Goal: Book appointment/travel/reservation

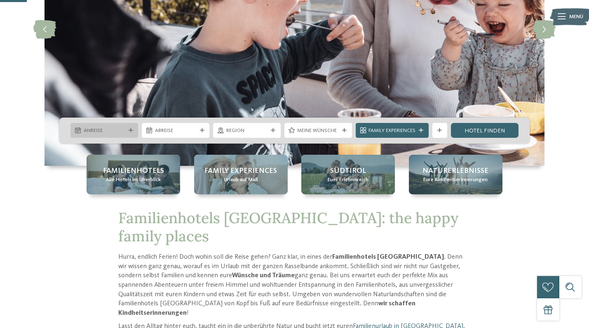
click at [130, 130] on icon at bounding box center [131, 130] width 5 height 5
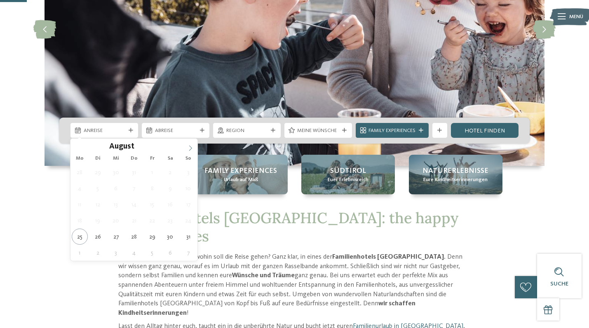
click at [191, 148] on icon at bounding box center [190, 148] width 3 height 5
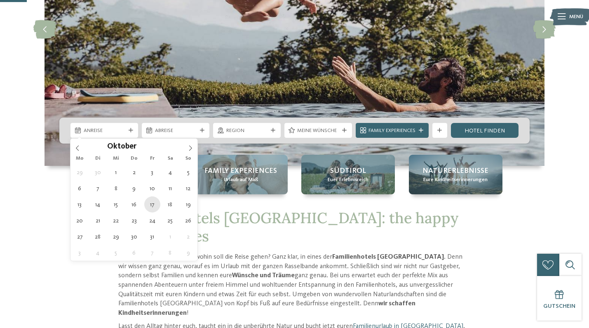
type div "[DATE]"
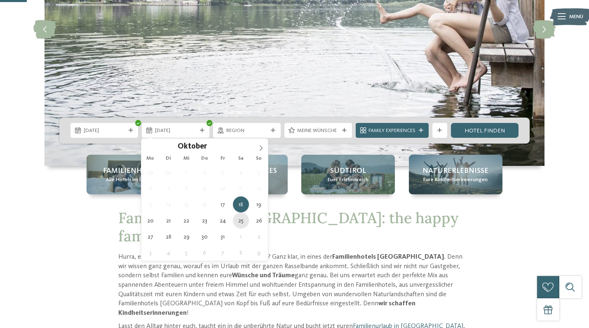
type div "[DATE]"
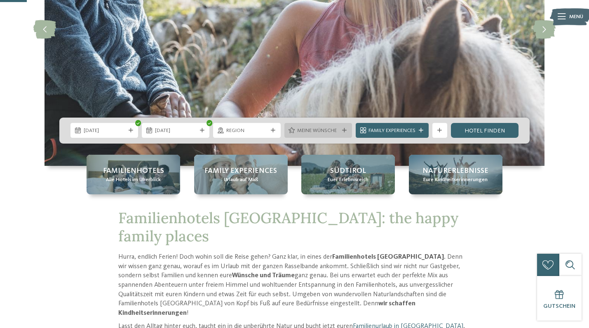
click at [342, 130] on icon at bounding box center [344, 130] width 5 height 5
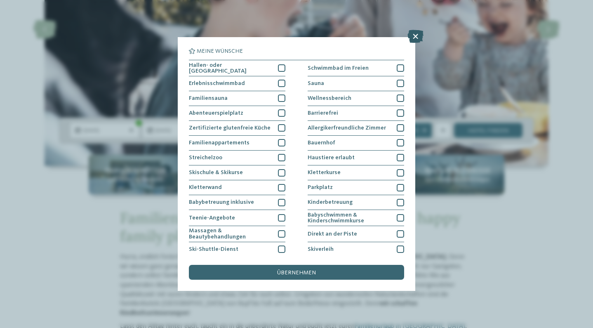
click at [413, 36] on icon at bounding box center [416, 36] width 16 height 13
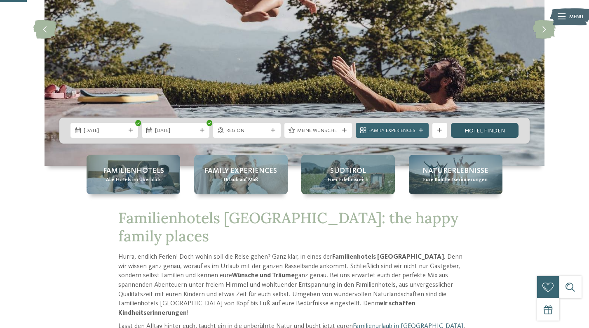
click at [492, 131] on link "Hotel finden" at bounding box center [485, 130] width 68 height 15
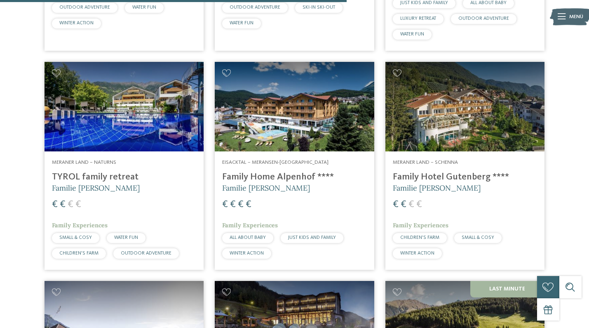
scroll to position [1210, 0]
click at [461, 119] on img at bounding box center [465, 107] width 159 height 90
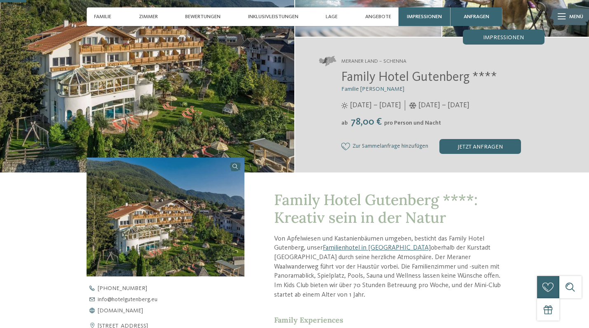
scroll to position [113, 0]
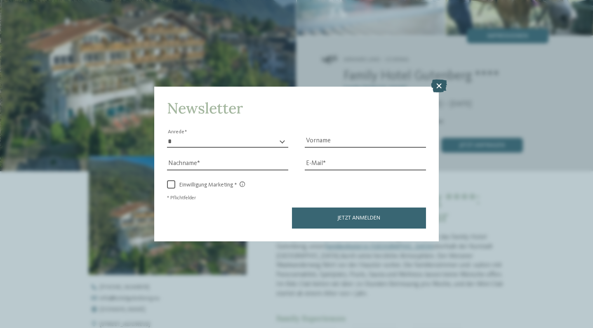
click at [439, 79] on icon at bounding box center [439, 85] width 16 height 13
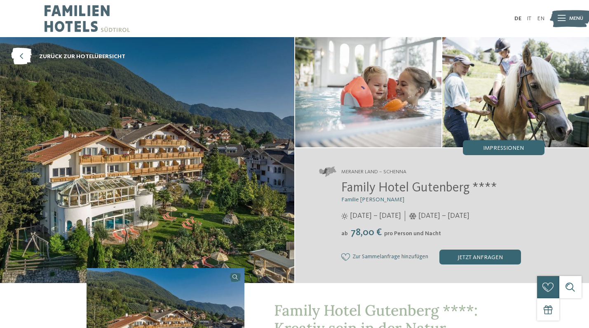
scroll to position [0, 0]
